Goal: Information Seeking & Learning: Learn about a topic

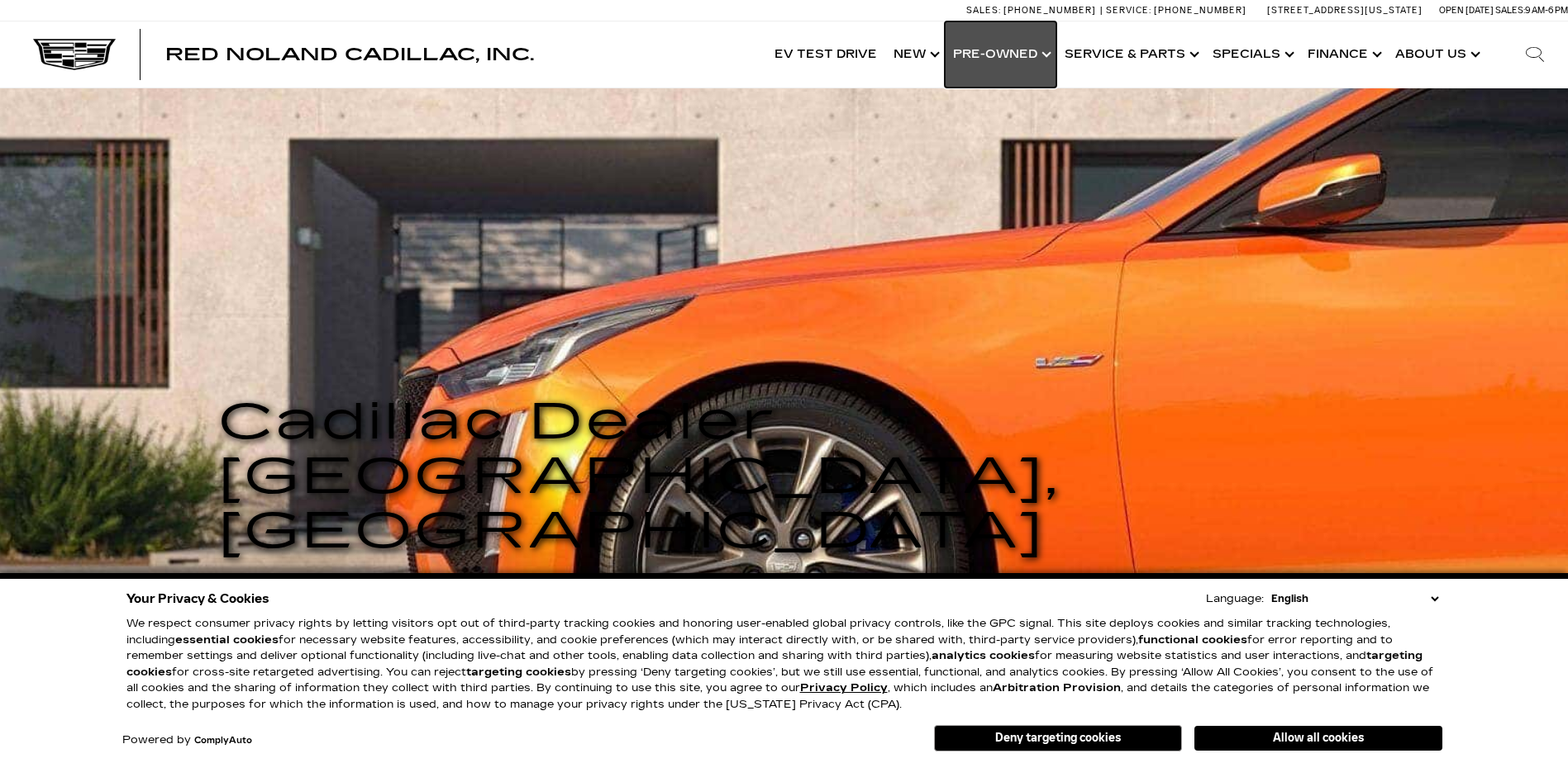
drag, startPoint x: 0, startPoint y: 0, endPoint x: 1015, endPoint y: 54, distance: 1016.4
click at [1015, 54] on link "Show Pre-Owned" at bounding box center [1001, 55] width 112 height 66
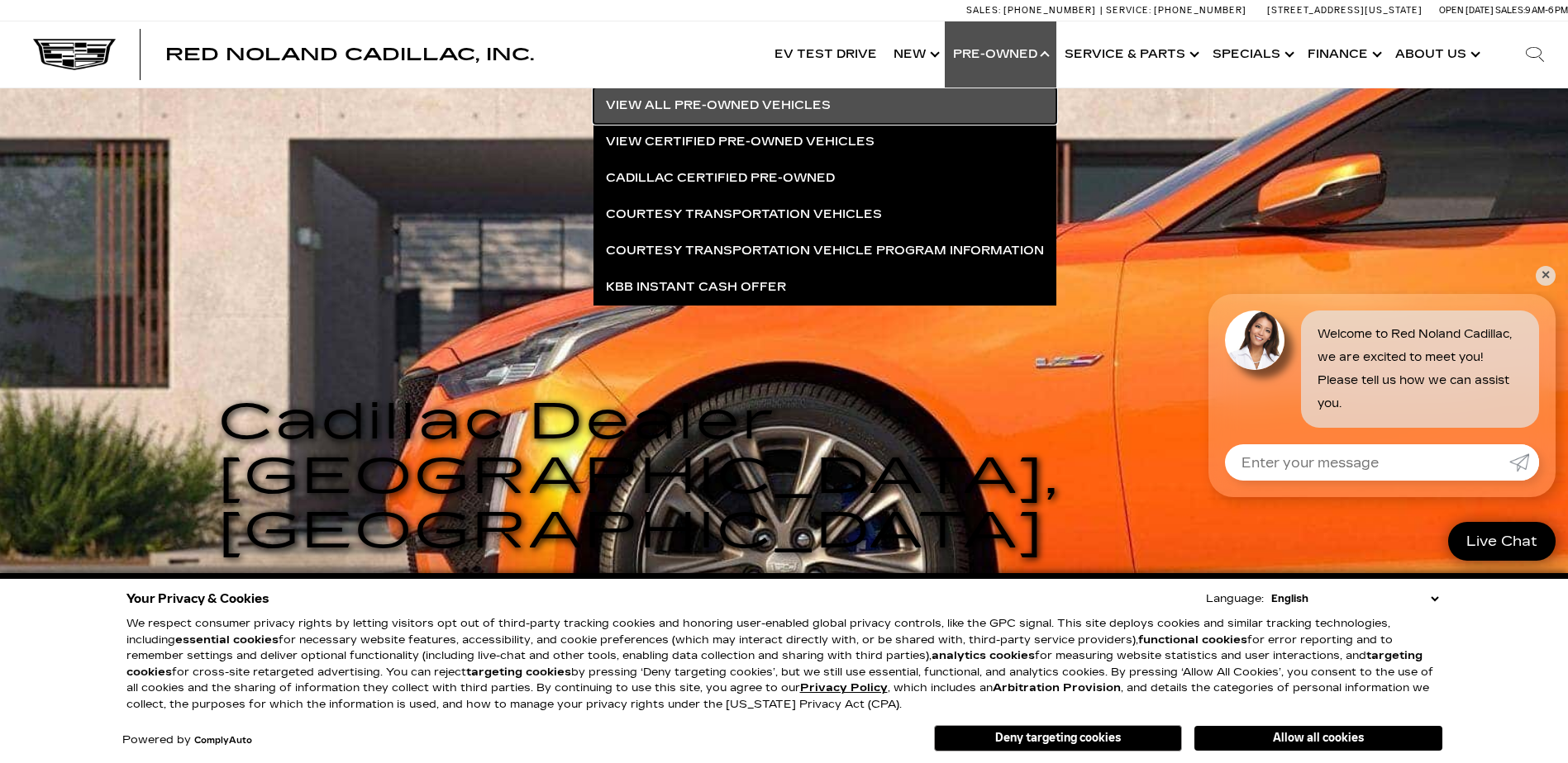
click at [759, 106] on link "View All Pre-Owned Vehicles" at bounding box center [825, 106] width 463 height 37
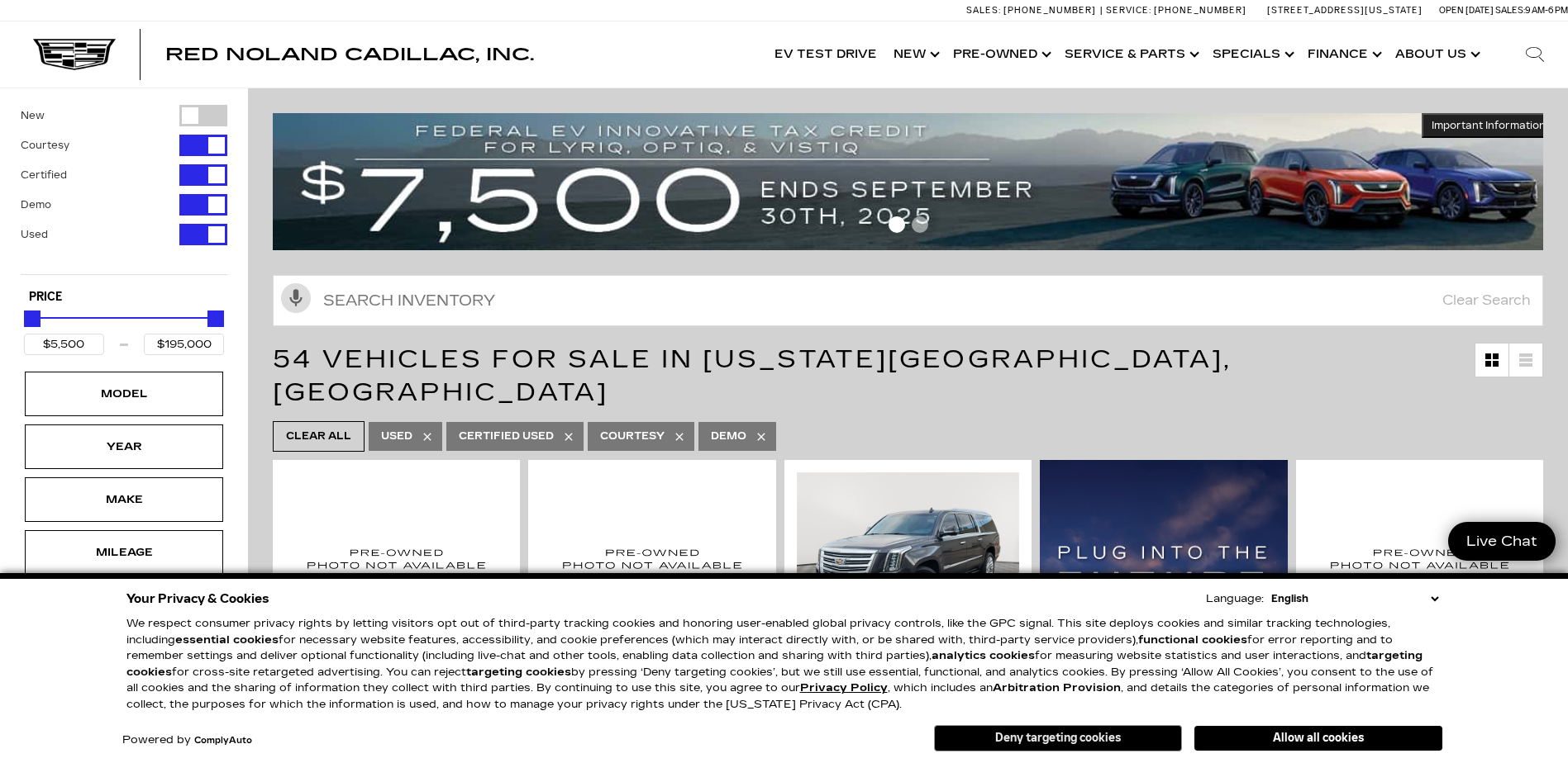
click at [1115, 739] on button "Deny targeting cookies" at bounding box center [1058, 739] width 248 height 26
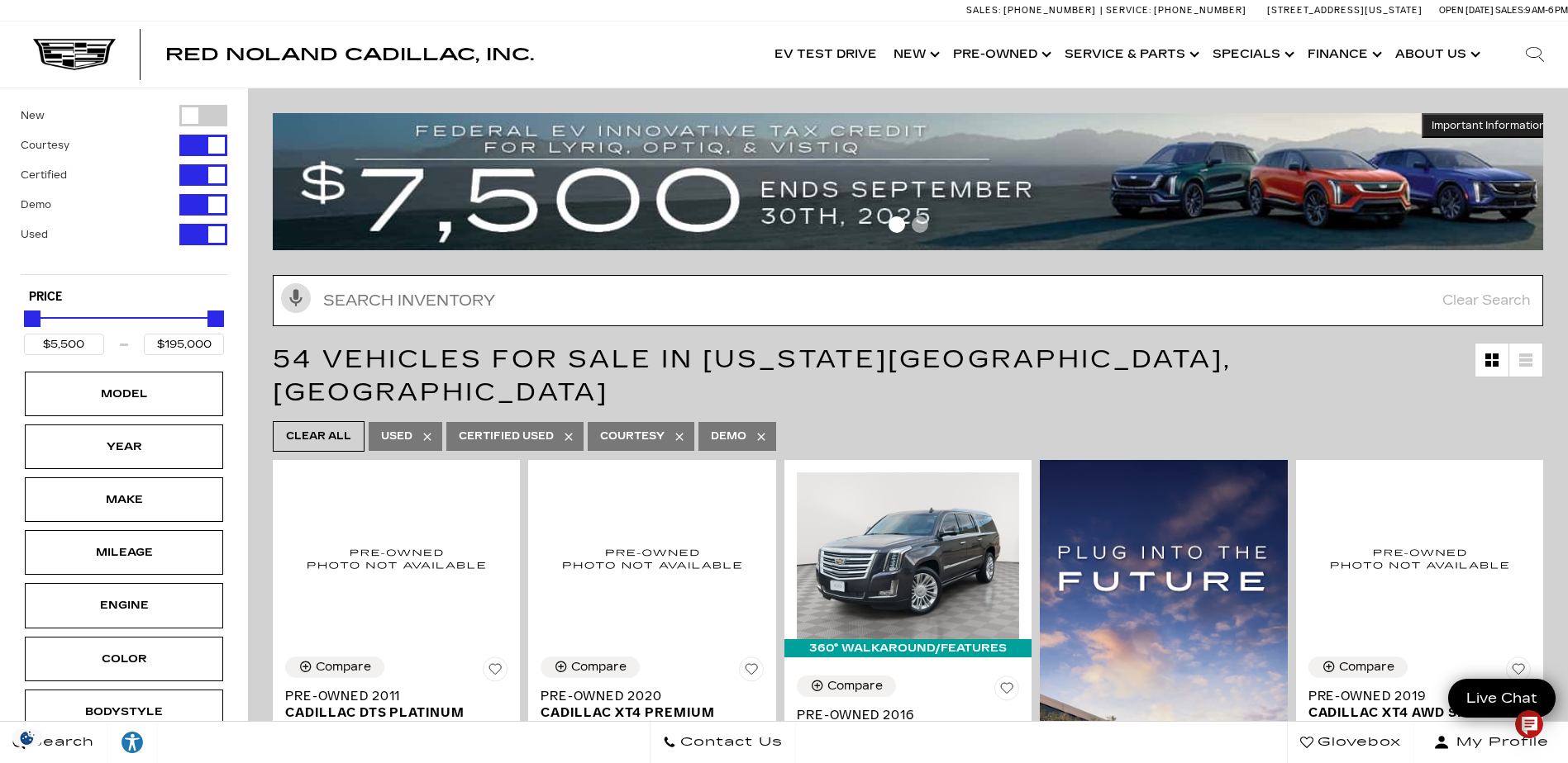
click at [376, 299] on input "text" at bounding box center [908, 300] width 1271 height 52
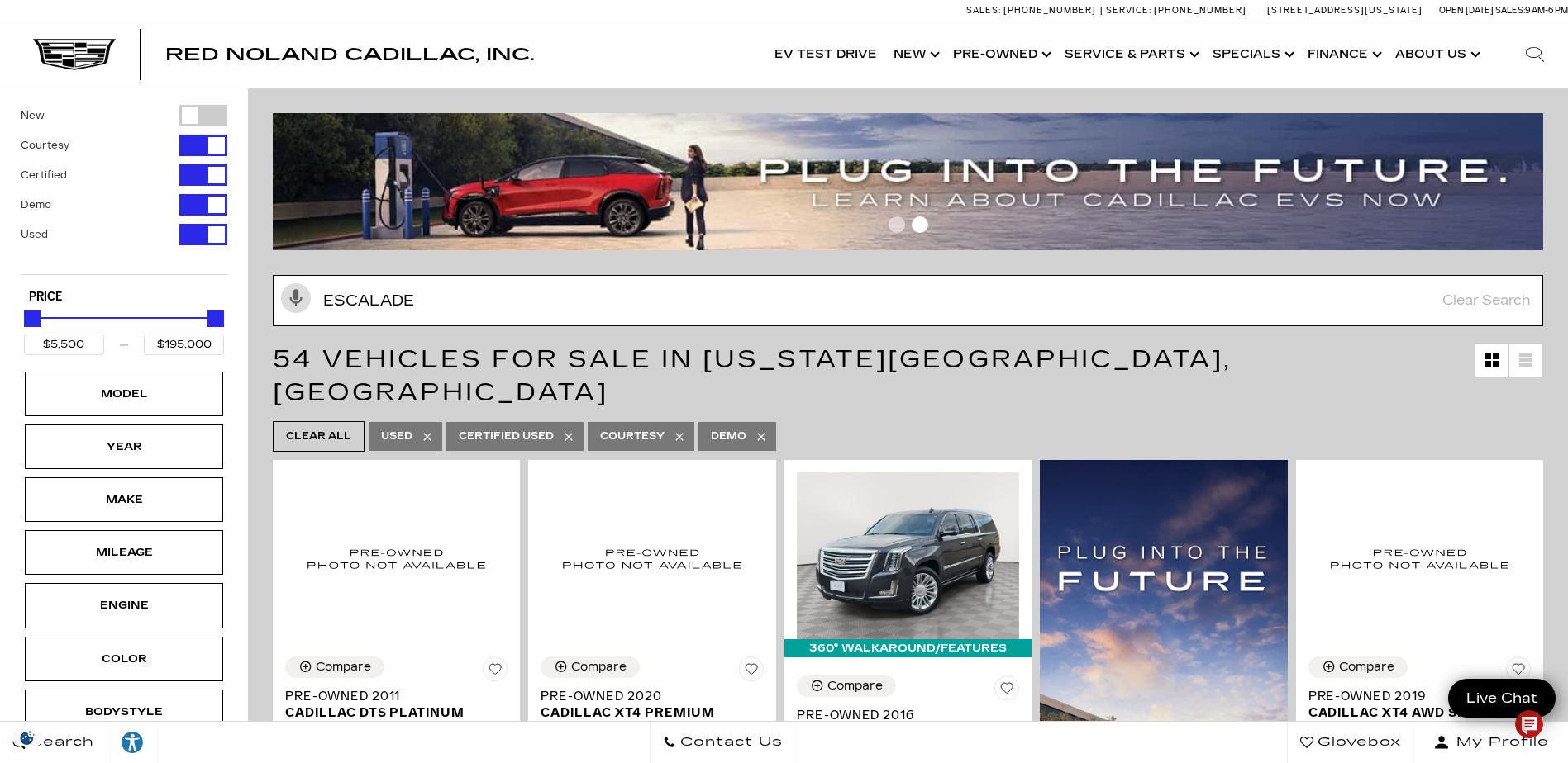
type input "escalade"
type input "$27,689"
